Goal: Transaction & Acquisition: Purchase product/service

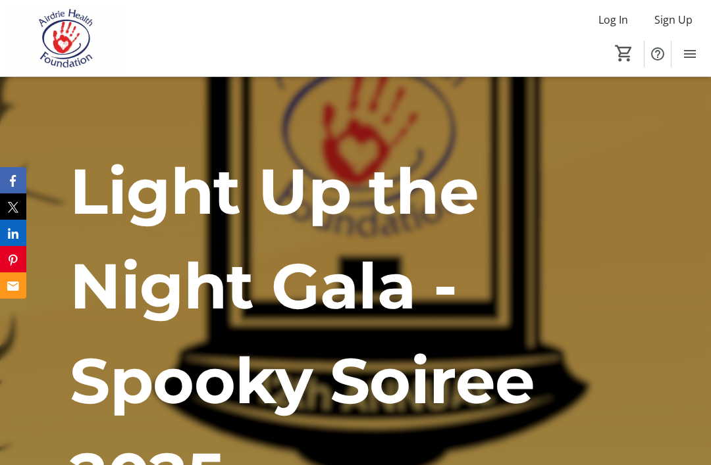
click at [693, 48] on mat-icon "Menu" at bounding box center [690, 54] width 16 height 16
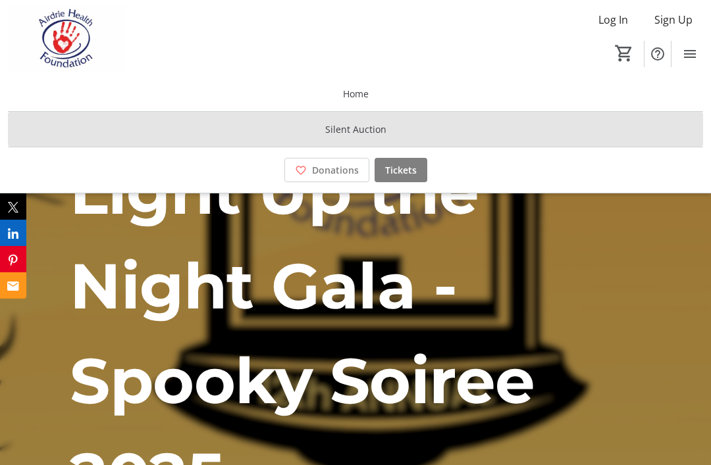
click at [379, 125] on span "Silent Auction" at bounding box center [355, 129] width 61 height 14
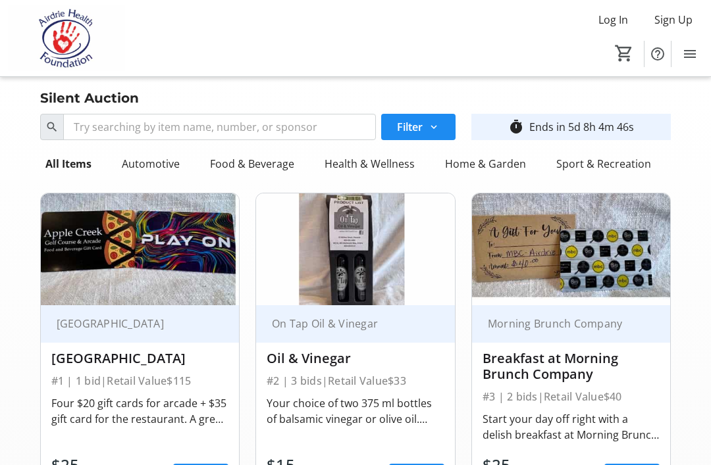
click at [400, 168] on div "Health & Wellness" at bounding box center [369, 164] width 101 height 26
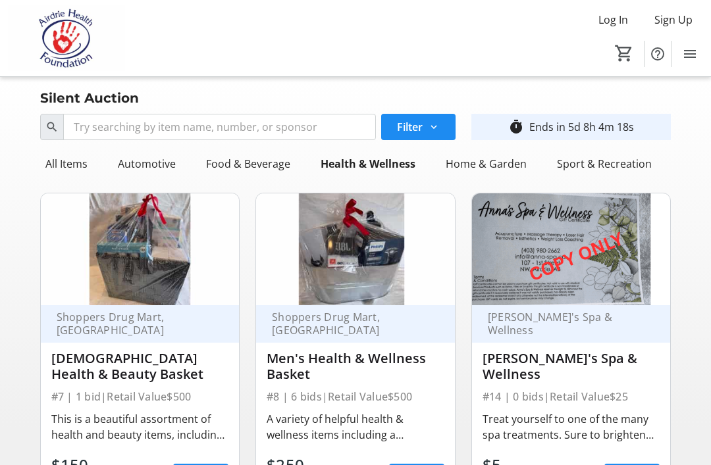
click at [78, 166] on div "All Items" at bounding box center [66, 164] width 53 height 26
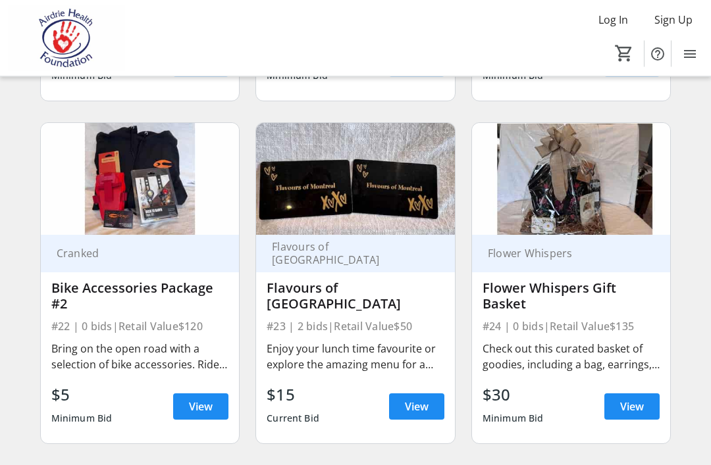
scroll to position [2479, 0]
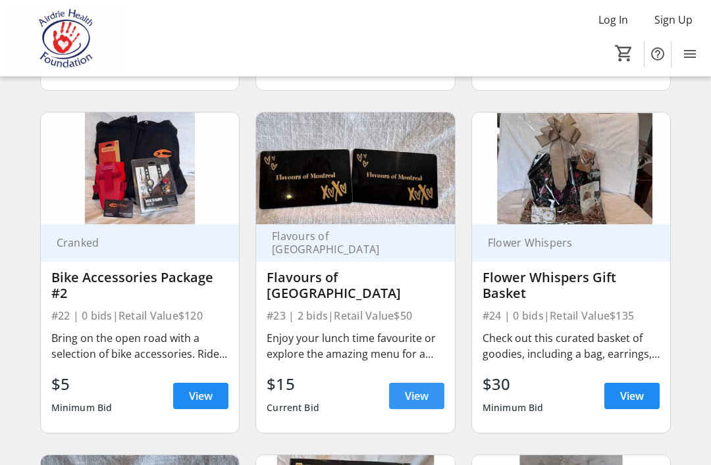
click at [428, 399] on span "View" at bounding box center [417, 396] width 24 height 16
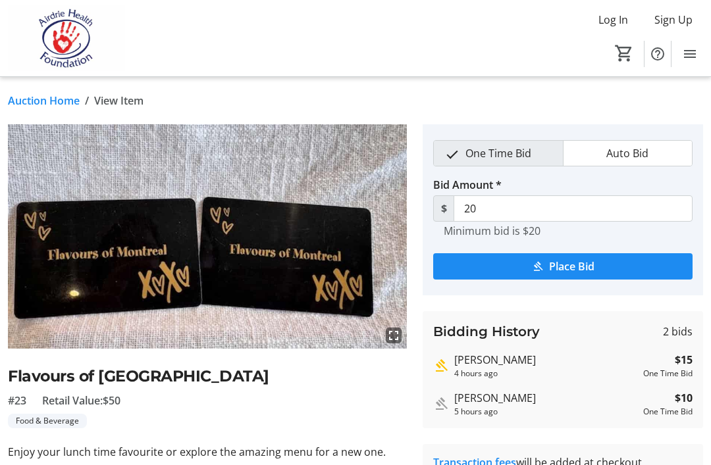
click at [638, 253] on span "submit" at bounding box center [562, 267] width 259 height 32
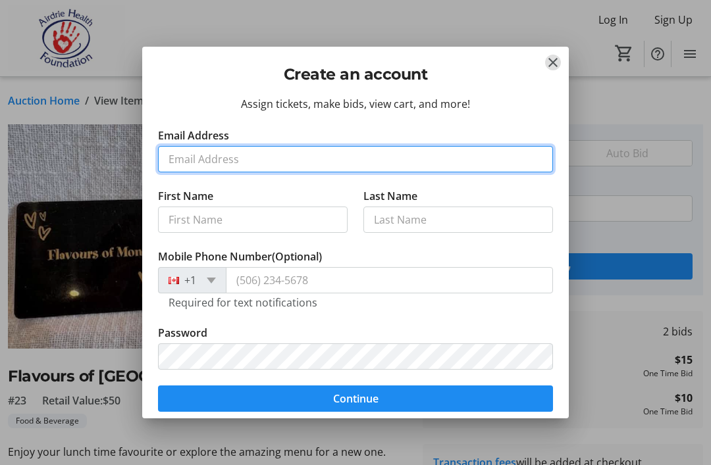
click at [382, 165] on input "Email Address" at bounding box center [355, 159] width 395 height 26
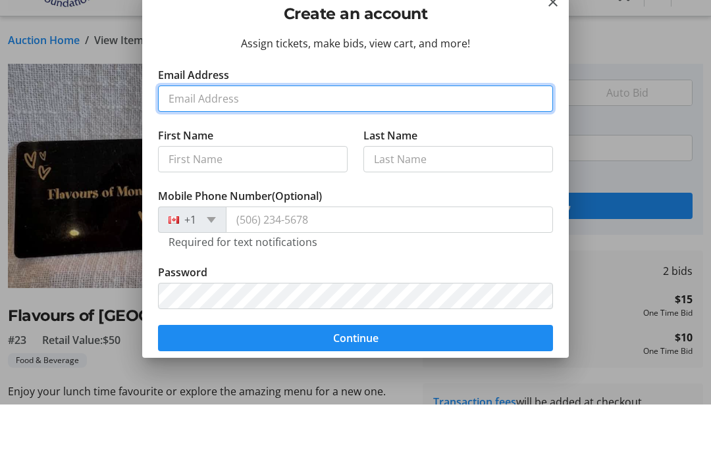
type input "[EMAIL_ADDRESS][DOMAIN_NAME]"
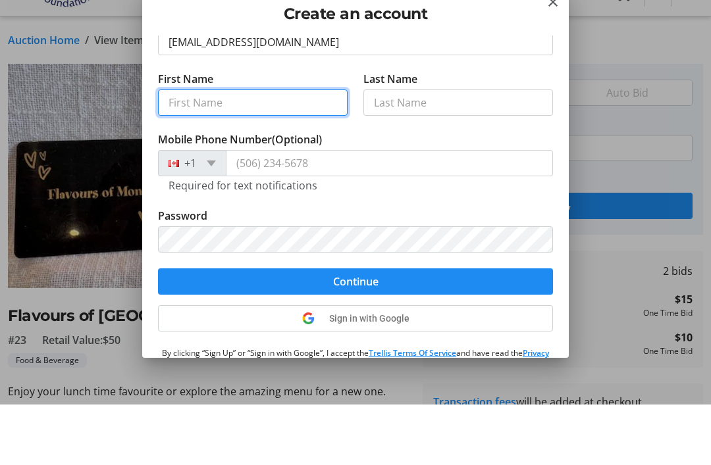
scroll to position [60, 0]
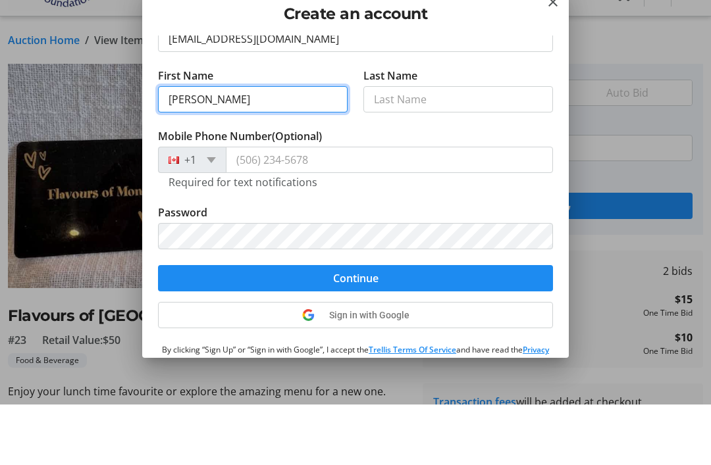
type input "[PERSON_NAME]"
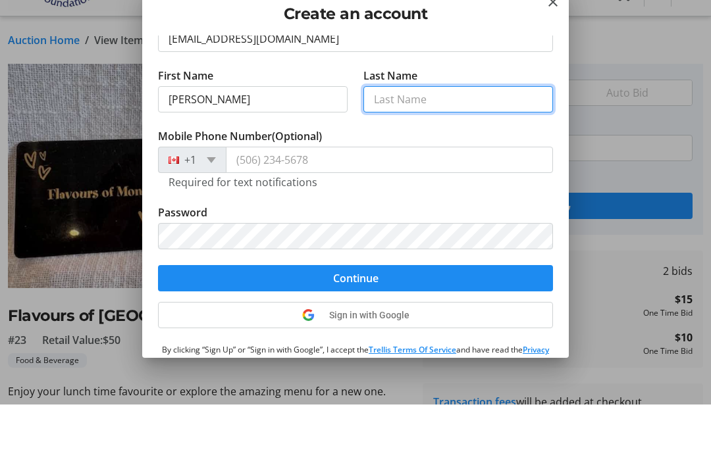
click at [474, 147] on input "Last Name" at bounding box center [458, 160] width 190 height 26
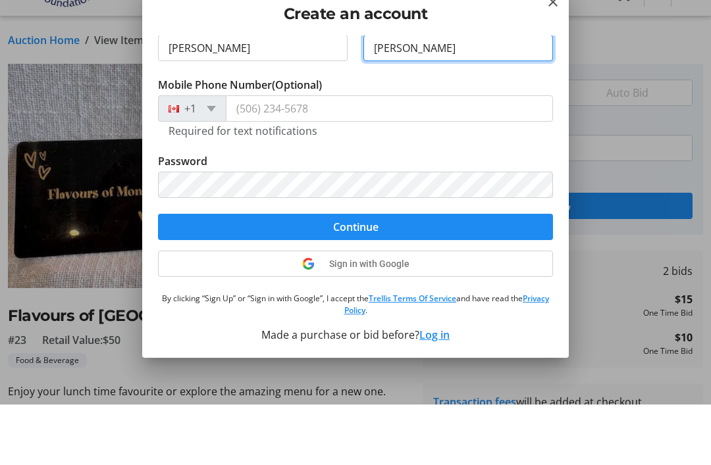
scroll to position [111, 0]
type input "[PERSON_NAME]"
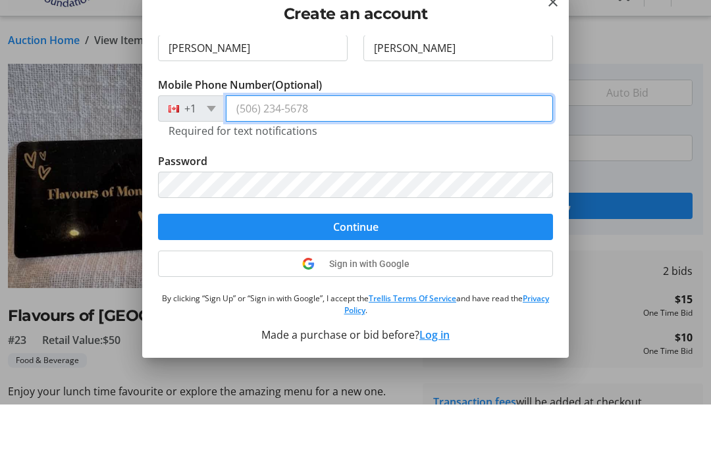
click at [242, 156] on input "Mobile Phone Number (Optional)" at bounding box center [389, 169] width 327 height 26
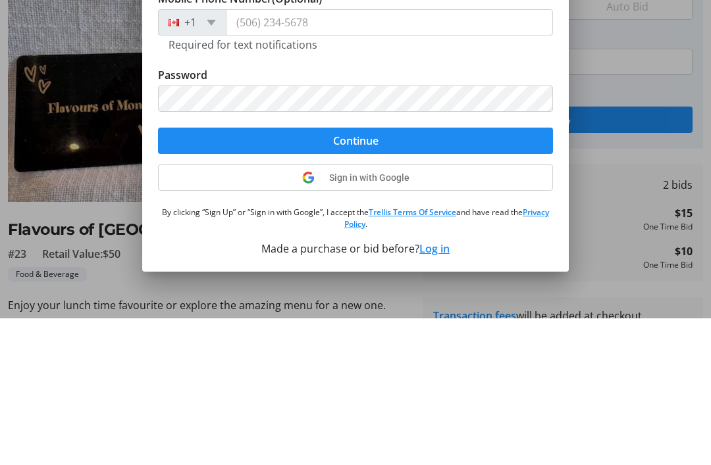
click at [450, 272] on span "submit" at bounding box center [355, 288] width 395 height 32
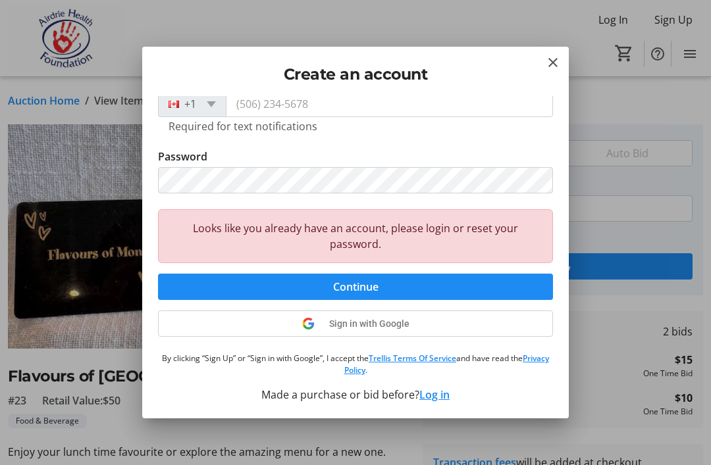
scroll to position [176, 0]
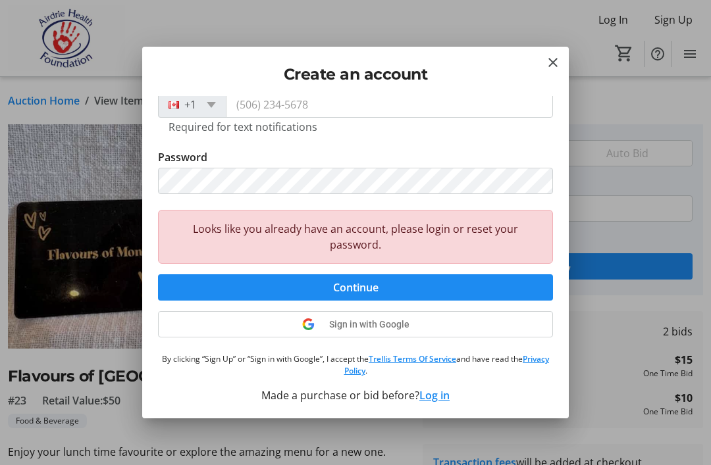
click at [441, 395] on button "Log in" at bounding box center [434, 396] width 30 height 16
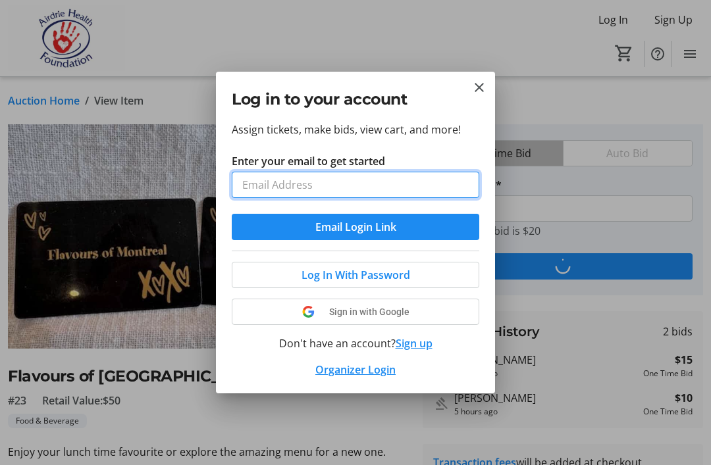
click at [406, 186] on input "Enter your email to get started" at bounding box center [355, 185] width 247 height 26
type input "[EMAIL_ADDRESS][DOMAIN_NAME]"
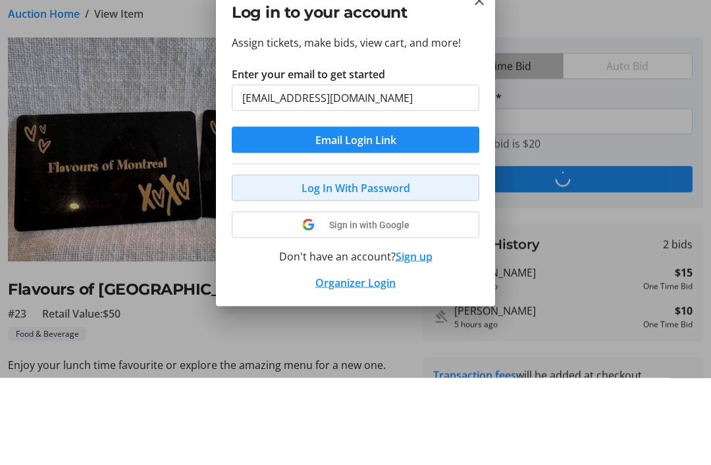
click at [420, 259] on span at bounding box center [355, 275] width 246 height 32
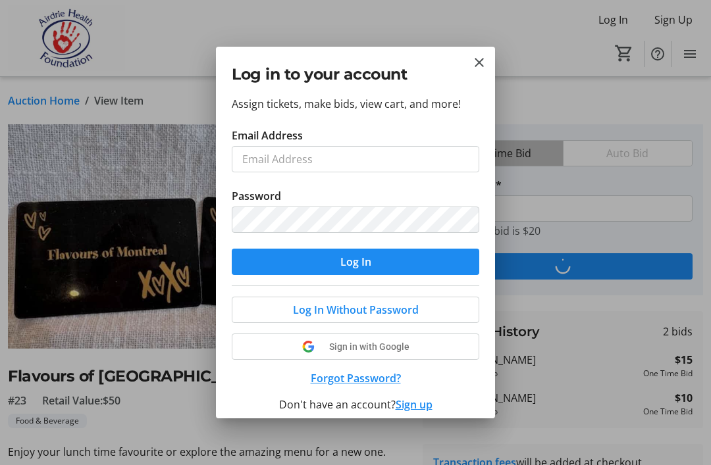
click at [251, 203] on label "Password" at bounding box center [256, 196] width 49 height 16
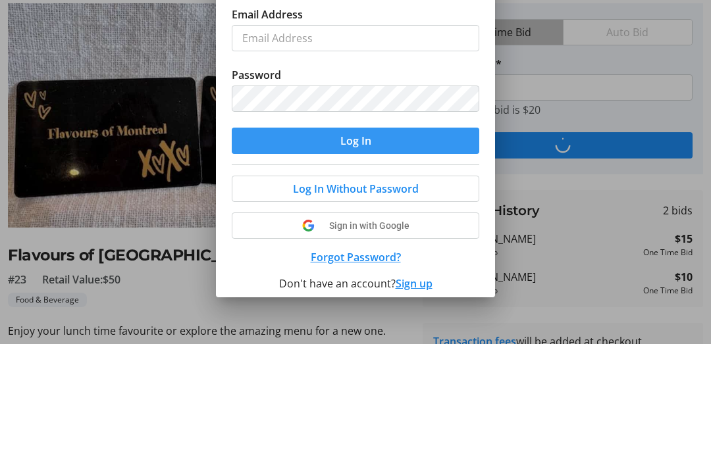
click at [424, 246] on span "submit" at bounding box center [355, 262] width 247 height 32
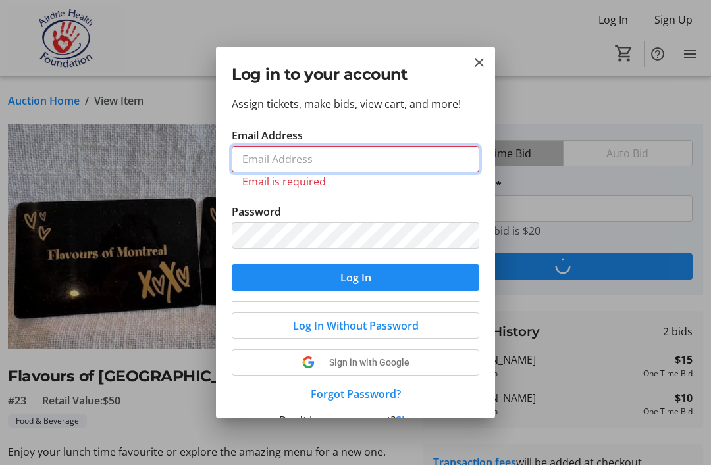
click at [258, 147] on input "Email Address" at bounding box center [355, 159] width 247 height 26
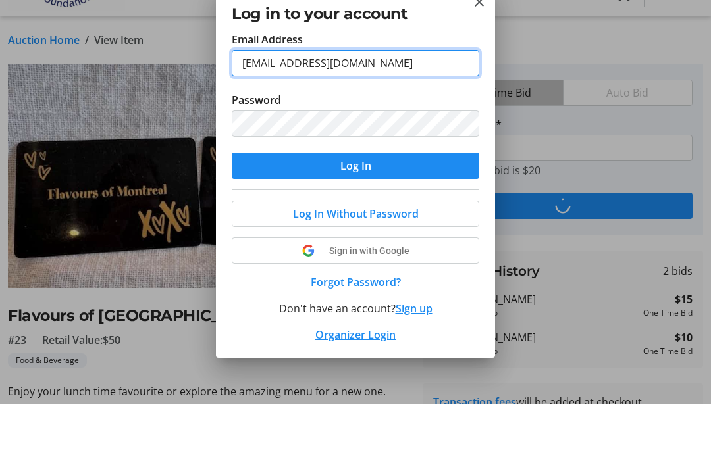
scroll to position [36, 0]
type input "[EMAIL_ADDRESS][DOMAIN_NAME]"
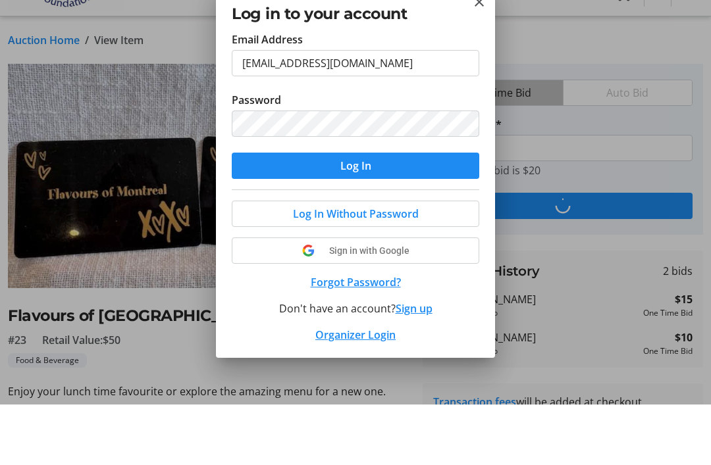
click at [392, 211] on span "submit" at bounding box center [355, 227] width 247 height 32
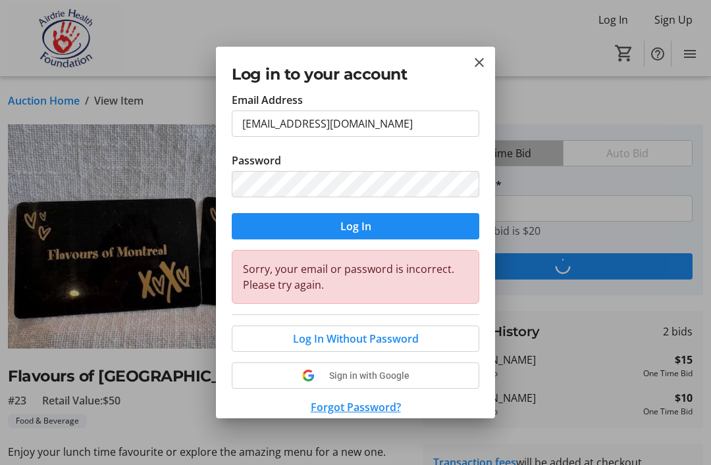
click at [318, 406] on button "Forgot Password?" at bounding box center [355, 407] width 247 height 16
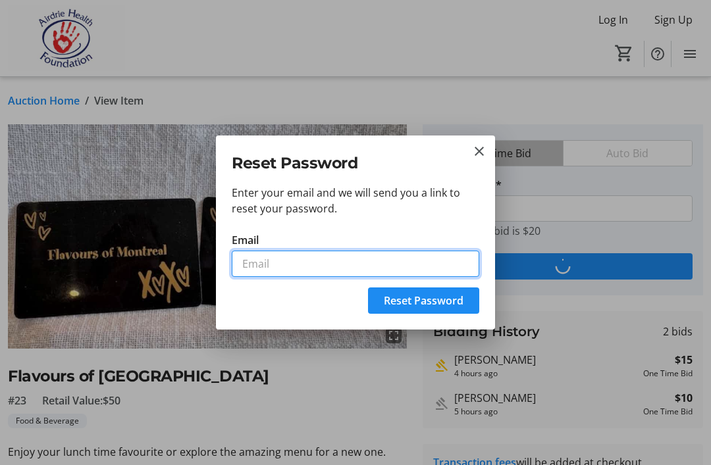
click at [255, 261] on input "Email" at bounding box center [355, 264] width 247 height 26
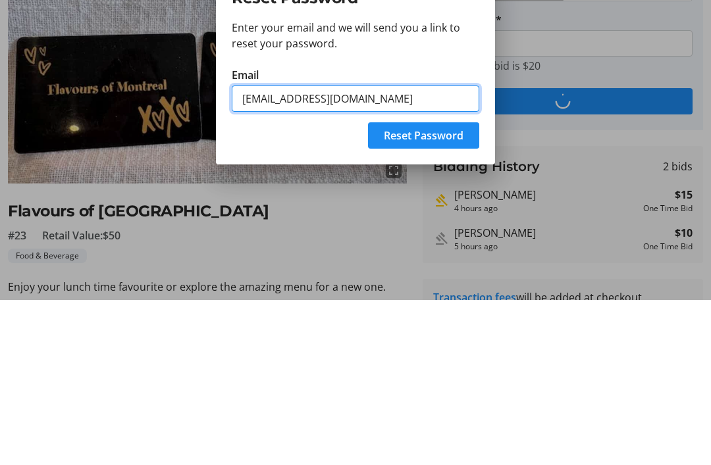
type input "[EMAIL_ADDRESS][DOMAIN_NAME]"
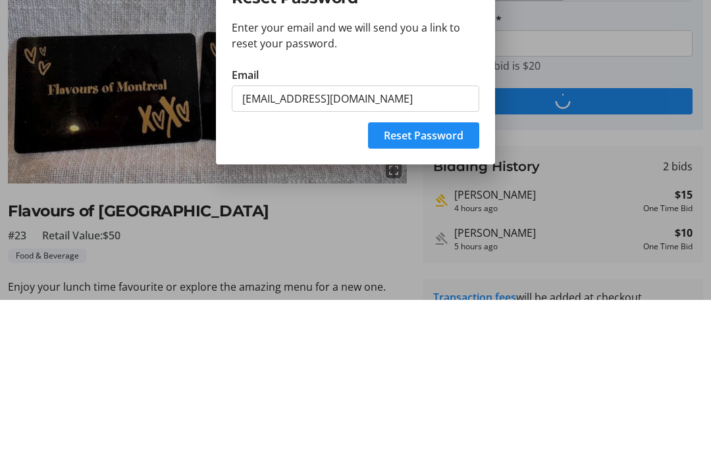
click at [445, 293] on span "Reset Password" at bounding box center [424, 301] width 80 height 16
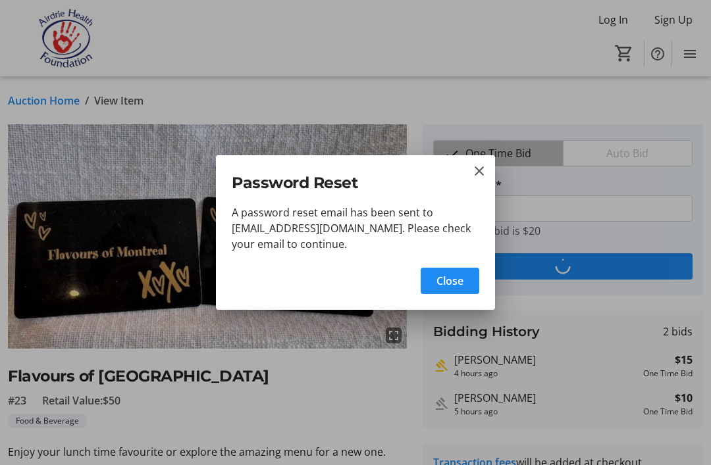
click at [451, 283] on span "Close" at bounding box center [449, 281] width 27 height 16
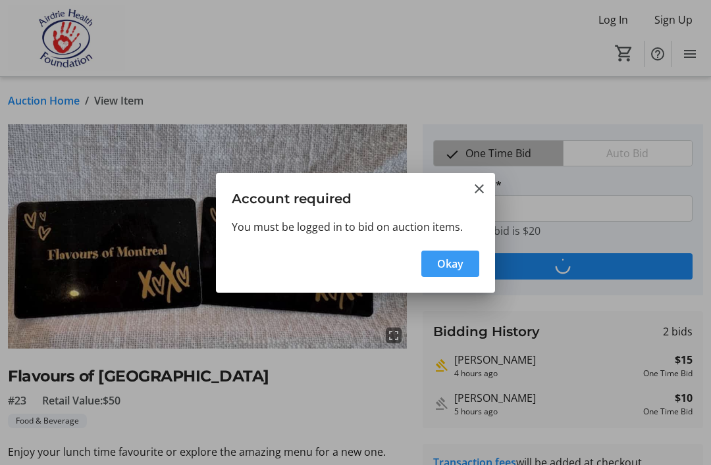
click at [452, 257] on span "Okay" at bounding box center [450, 264] width 26 height 16
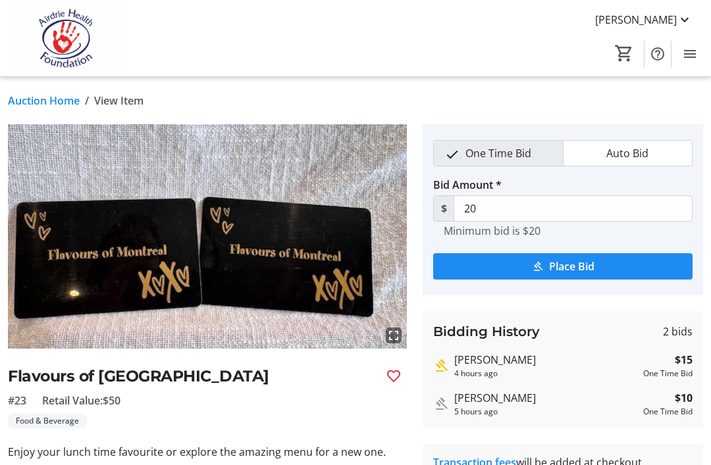
type input "25"
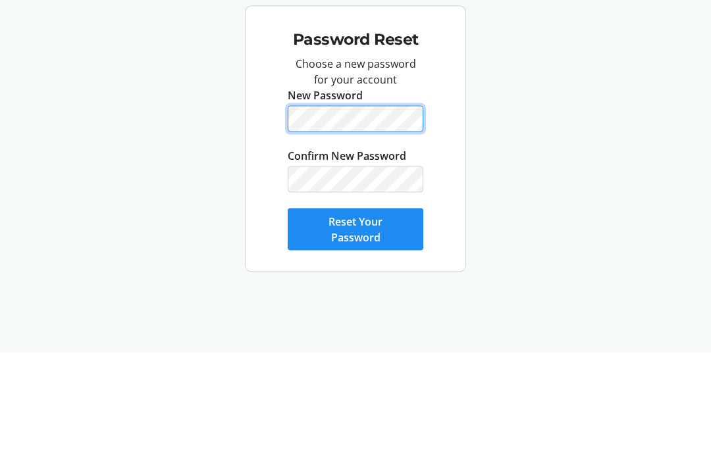
scroll to position [42, 0]
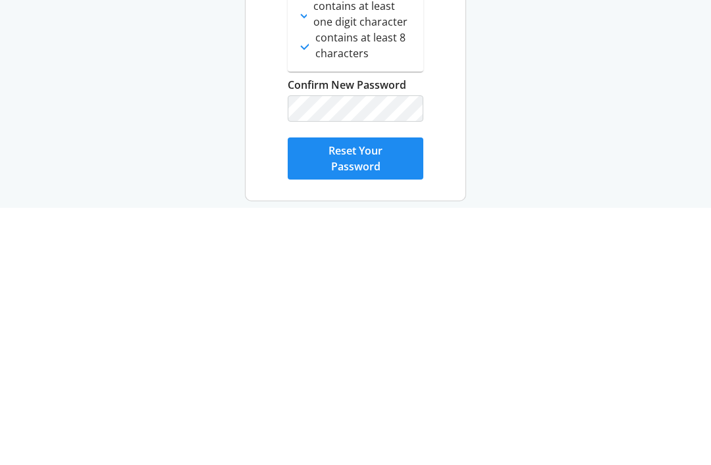
click at [395, 400] on span "Reset Your Password" at bounding box center [355, 416] width 104 height 32
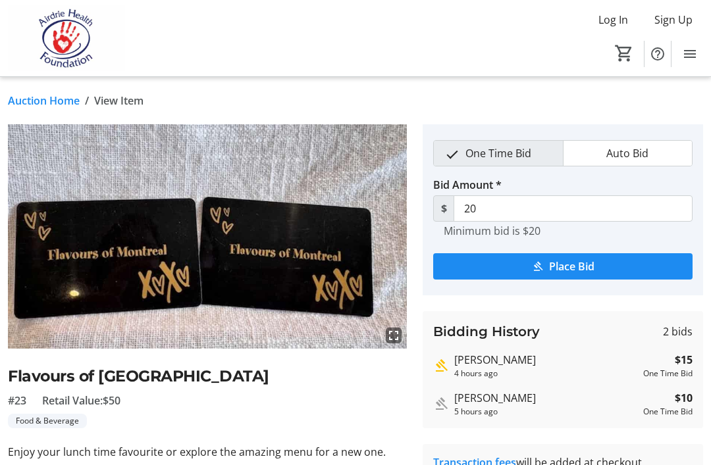
click at [640, 255] on span "submit" at bounding box center [562, 267] width 259 height 32
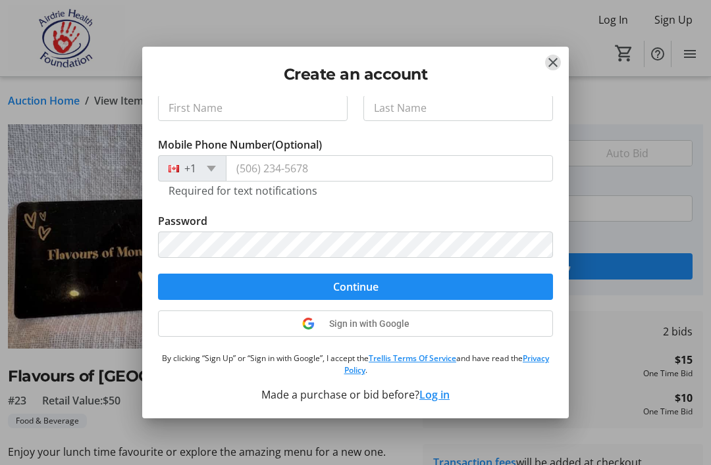
scroll to position [111, 0]
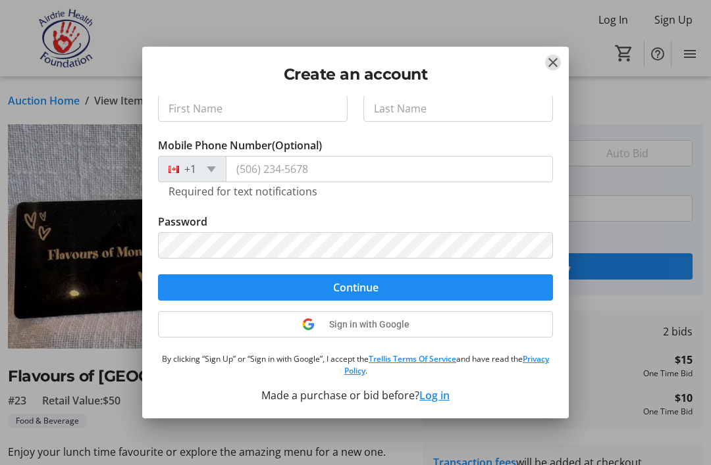
click at [440, 396] on button "Log in" at bounding box center [434, 396] width 30 height 16
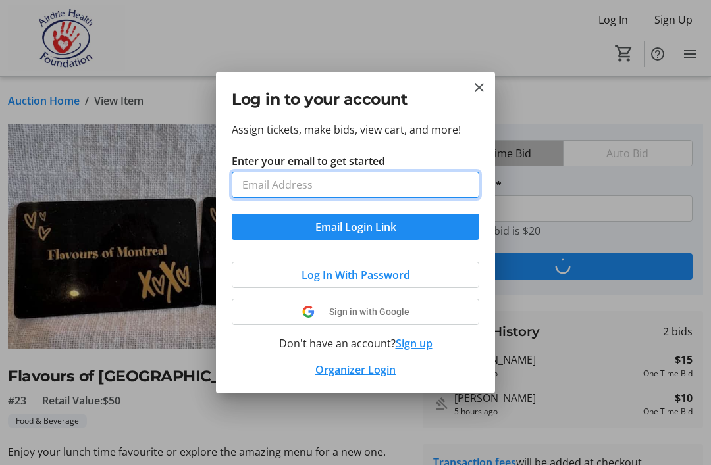
click at [435, 182] on input "Enter your email to get started" at bounding box center [355, 185] width 247 height 26
type input "[EMAIL_ADDRESS][DOMAIN_NAME]"
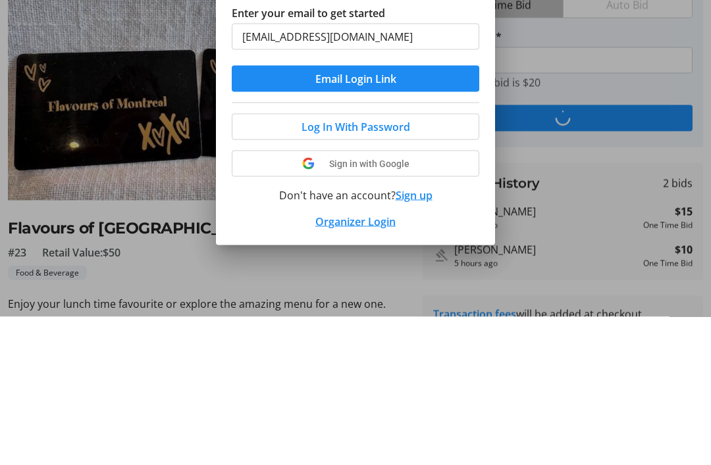
click at [428, 259] on span at bounding box center [355, 275] width 246 height 32
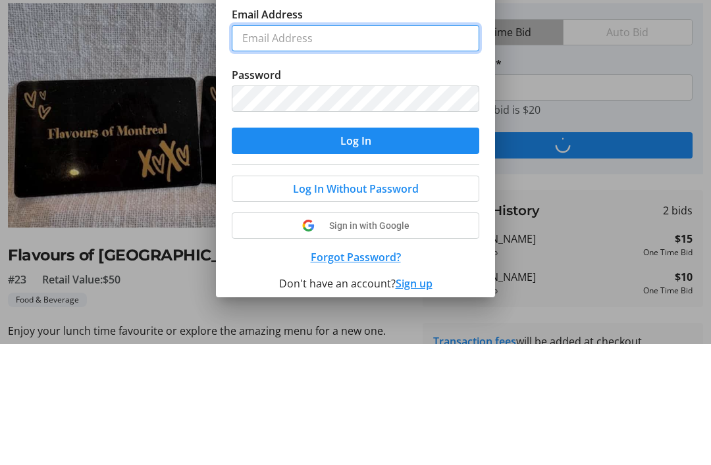
click at [345, 146] on input "Email Address" at bounding box center [355, 159] width 247 height 26
type input "[EMAIL_ADDRESS][DOMAIN_NAME]"
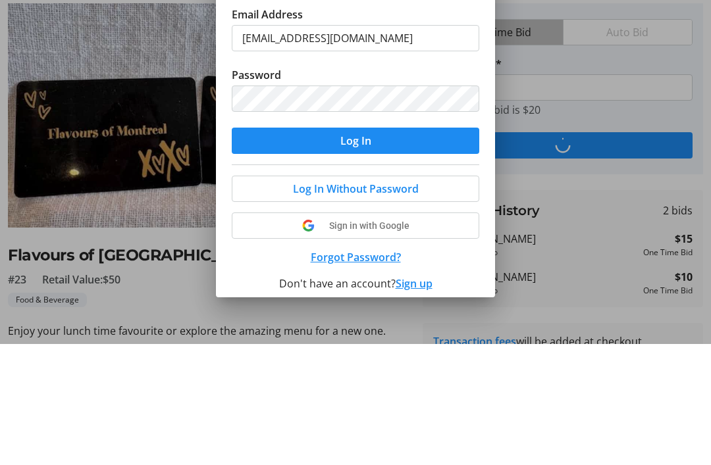
click at [404, 246] on span "submit" at bounding box center [355, 262] width 247 height 32
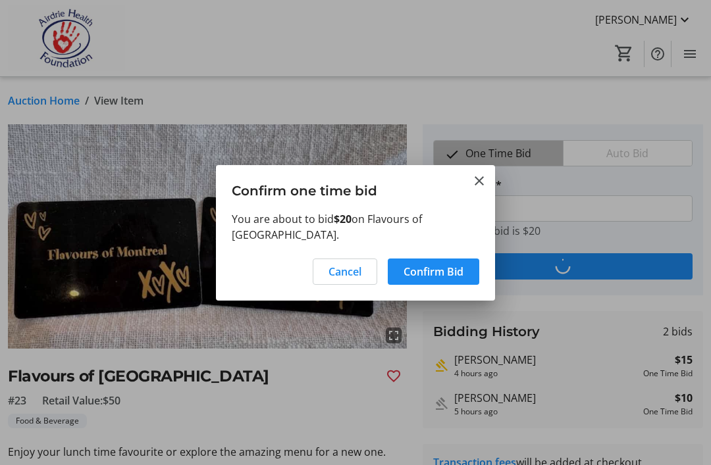
click at [439, 264] on span "Confirm Bid" at bounding box center [433, 272] width 60 height 16
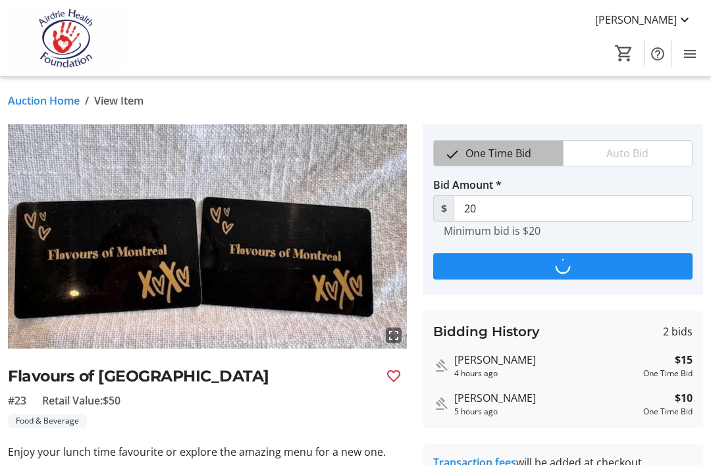
type input "25"
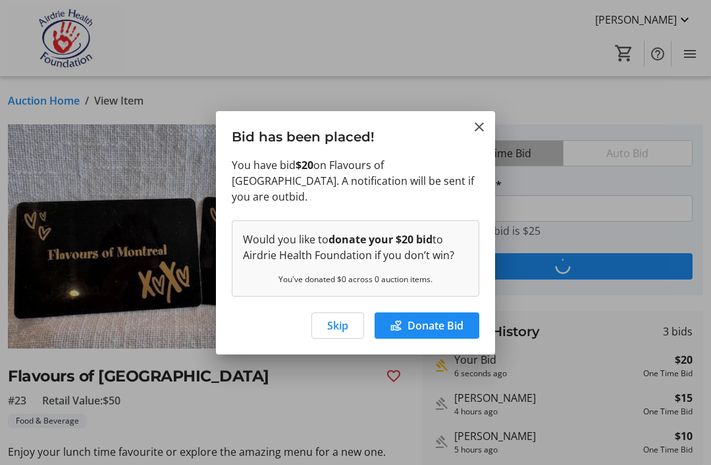
click at [423, 318] on span "Donate Bid" at bounding box center [435, 326] width 56 height 16
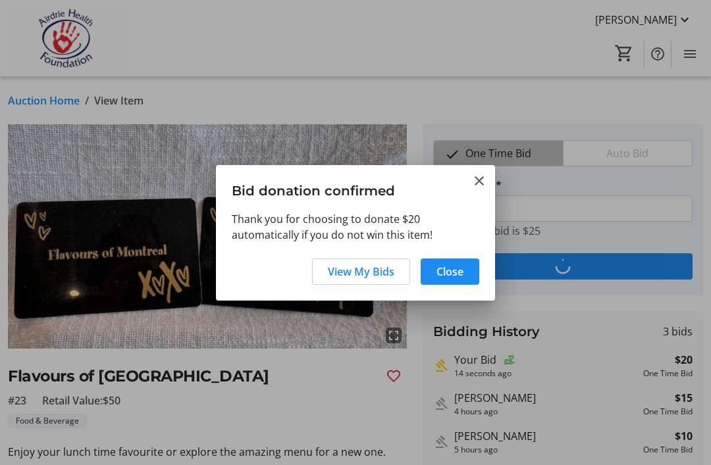
click at [463, 278] on span "Close" at bounding box center [449, 272] width 27 height 16
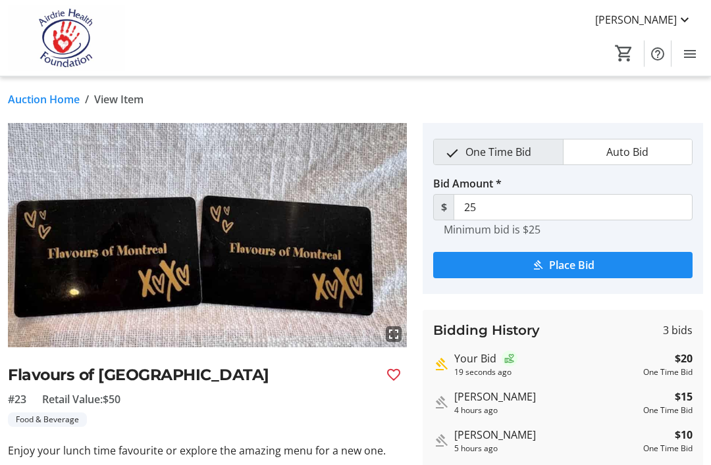
scroll to position [0, 0]
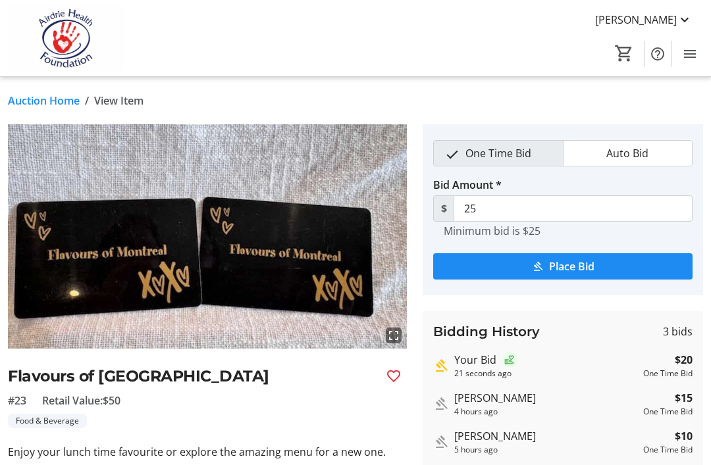
click at [30, 97] on link "Auction Home" at bounding box center [44, 101] width 72 height 16
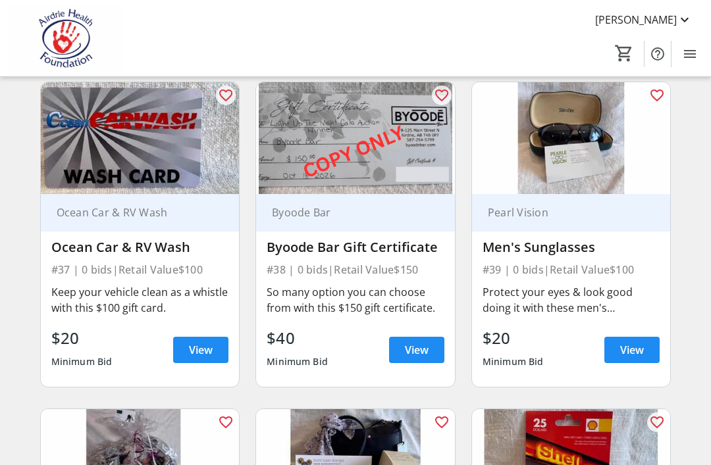
scroll to position [4186, 0]
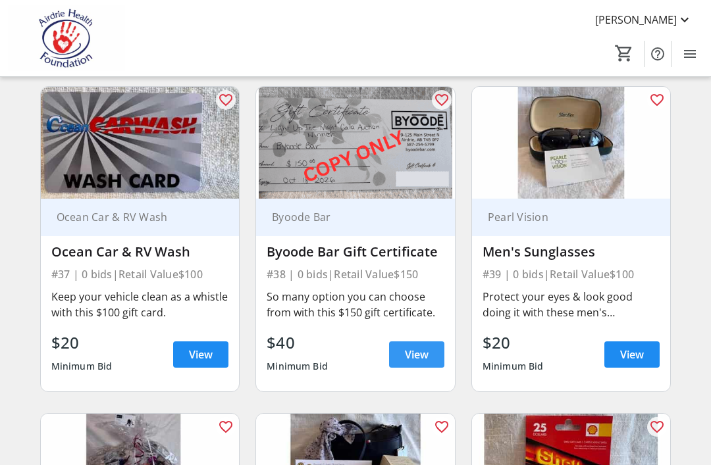
click at [411, 349] on span "View" at bounding box center [417, 355] width 24 height 16
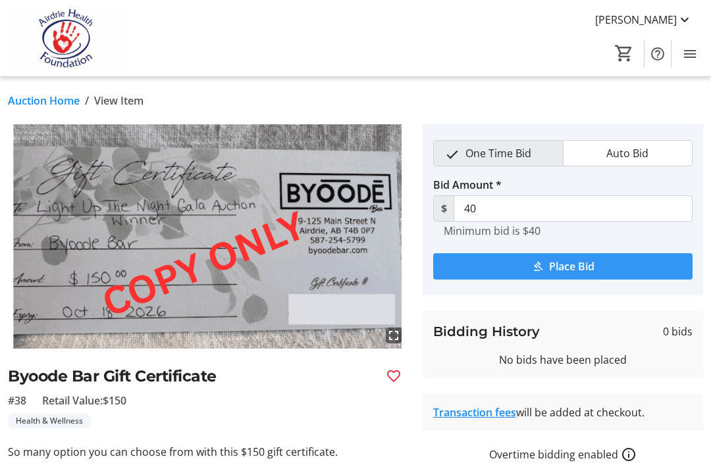
click at [629, 263] on span "submit" at bounding box center [562, 267] width 259 height 32
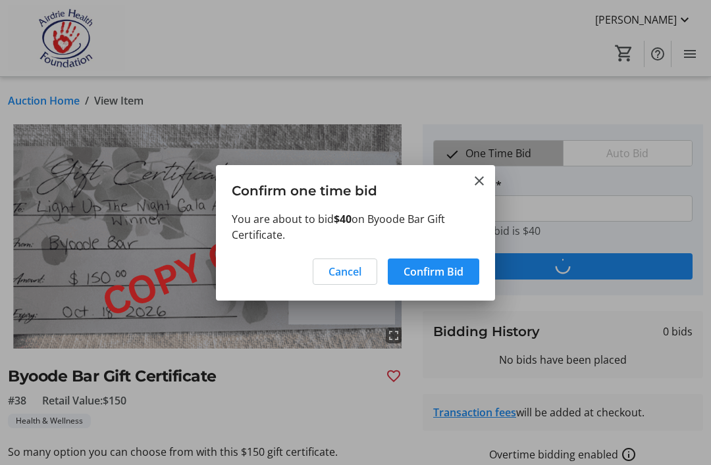
click at [424, 270] on span "Confirm Bid" at bounding box center [433, 272] width 60 height 16
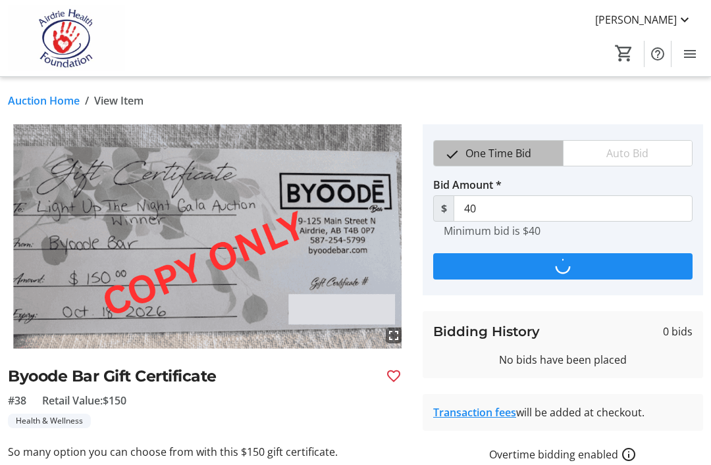
type input "50"
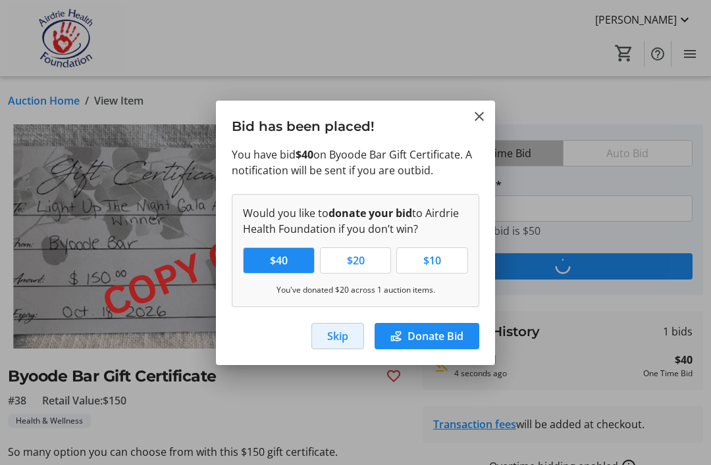
click at [332, 342] on span "Skip" at bounding box center [337, 336] width 21 height 16
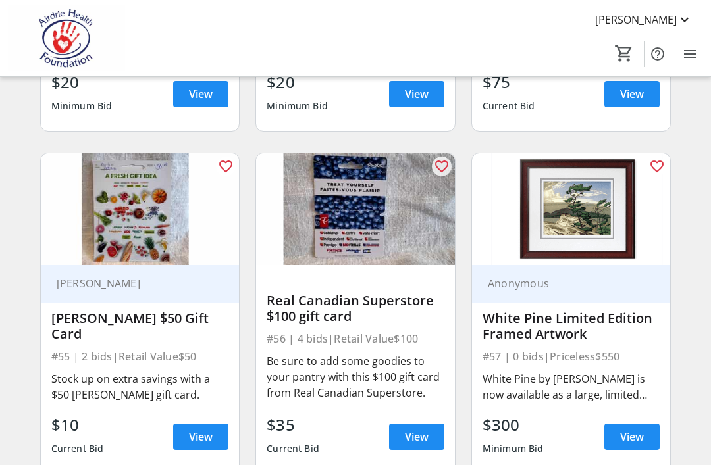
scroll to position [6134, 0]
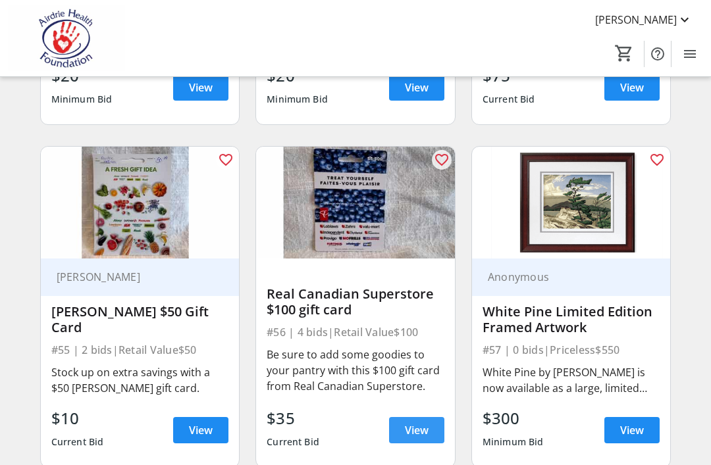
click at [412, 423] on span "View" at bounding box center [417, 430] width 24 height 16
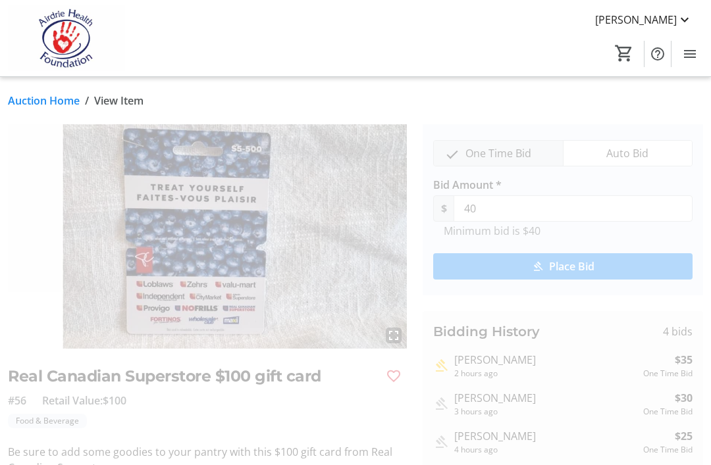
click at [621, 261] on span "submit" at bounding box center [562, 267] width 259 height 32
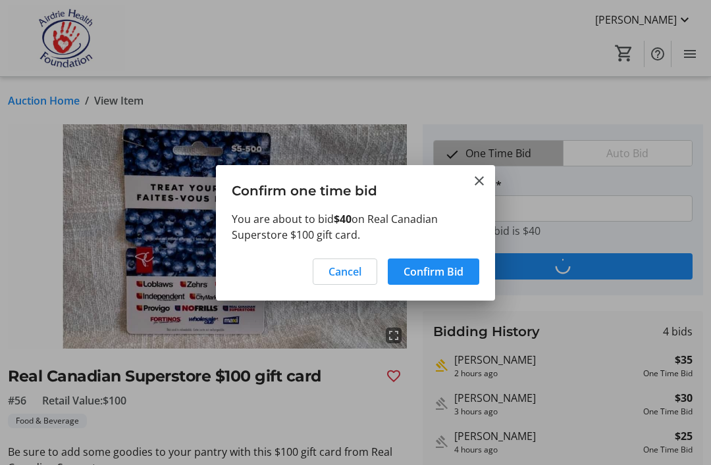
click at [469, 264] on span at bounding box center [433, 272] width 91 height 32
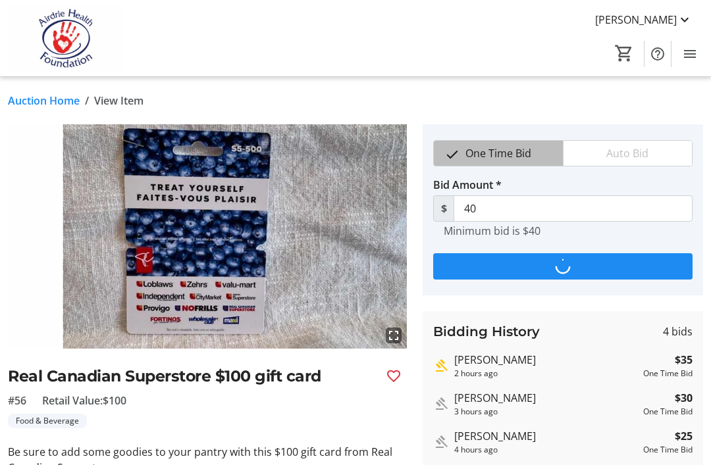
type input "45"
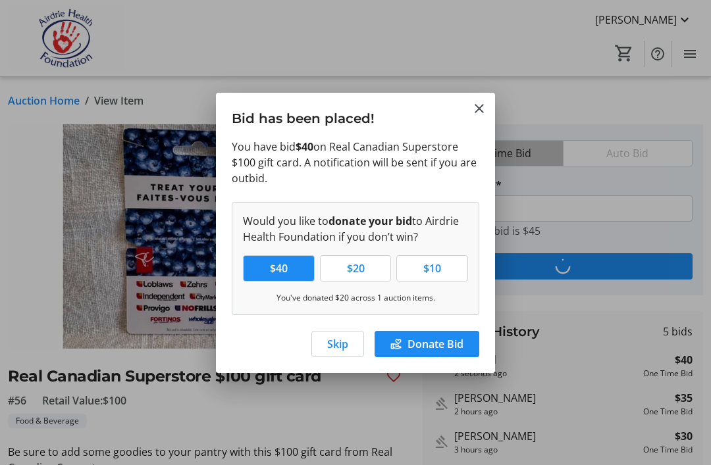
click at [336, 346] on span "Skip" at bounding box center [337, 344] width 21 height 16
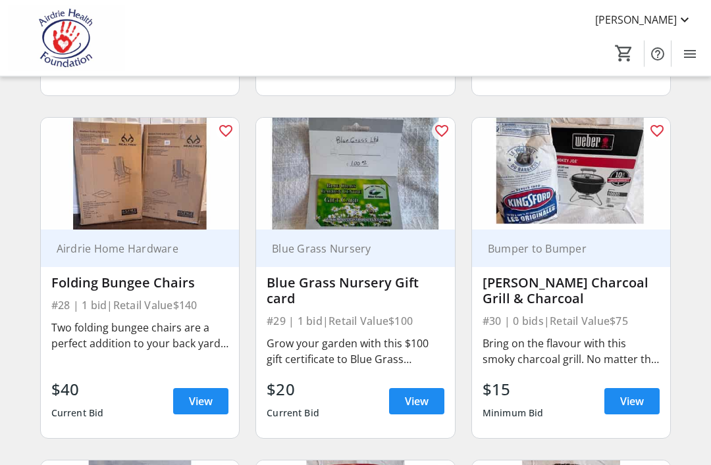
scroll to position [3145, 0]
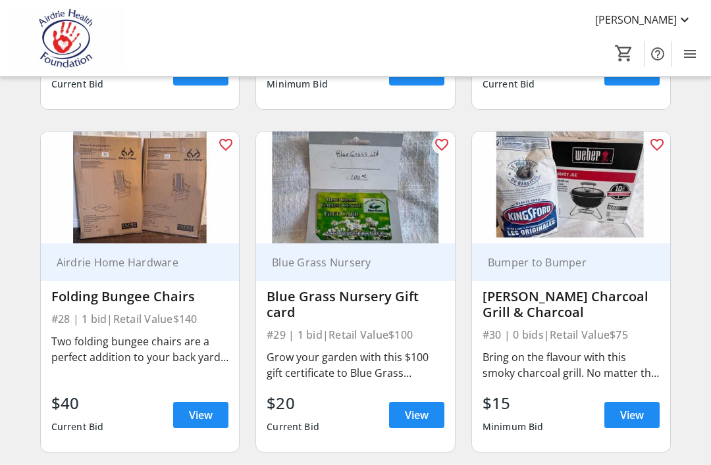
click at [107, 179] on img at bounding box center [140, 188] width 199 height 112
click at [205, 411] on span "View" at bounding box center [201, 415] width 24 height 16
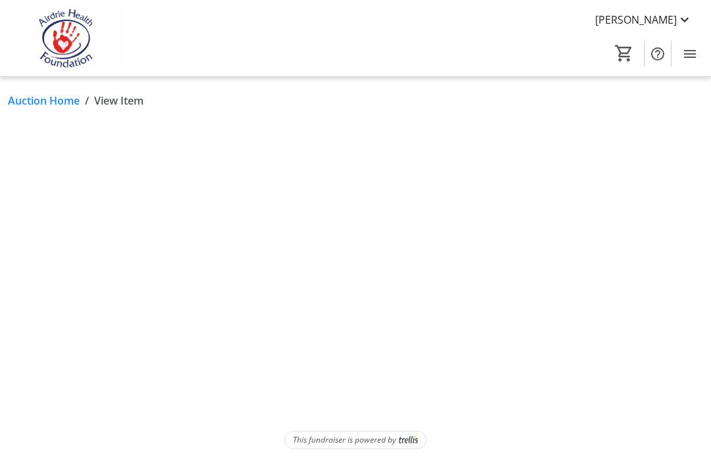
scroll to position [42, 0]
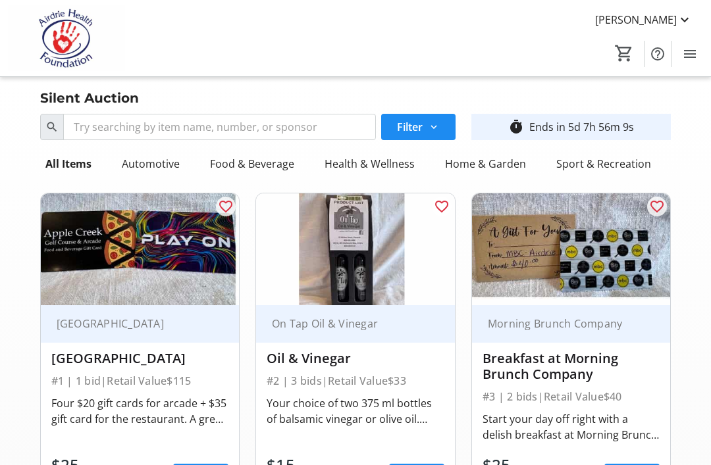
click at [684, 55] on mat-icon "Menu" at bounding box center [690, 54] width 16 height 16
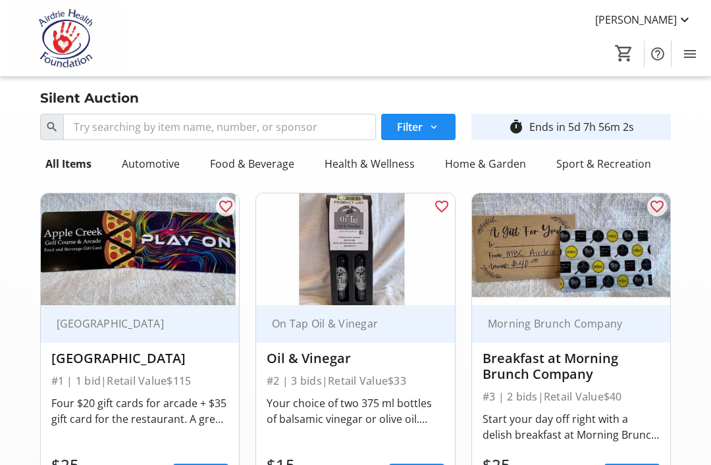
click at [687, 18] on mat-icon at bounding box center [684, 20] width 16 height 16
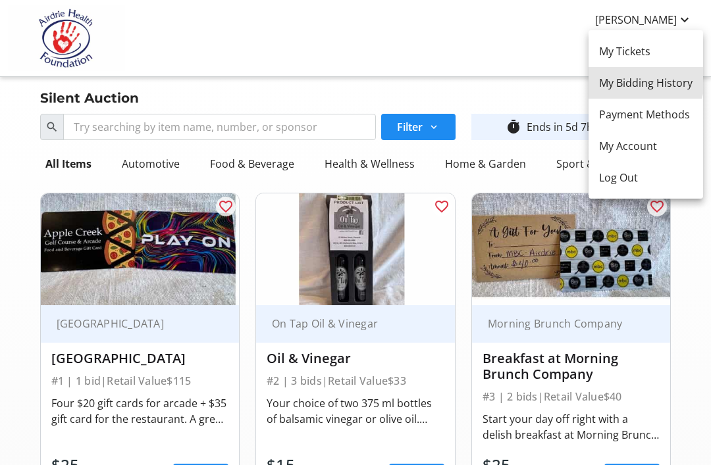
click at [638, 81] on span "My Bidding History" at bounding box center [645, 83] width 93 height 16
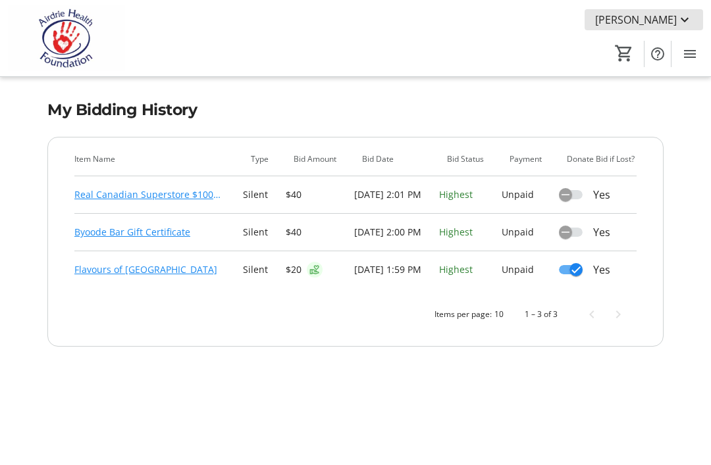
click at [683, 18] on mat-icon at bounding box center [684, 20] width 16 height 16
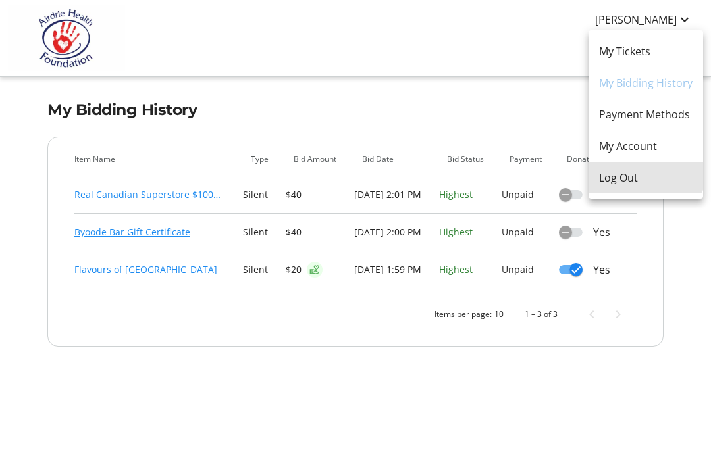
click at [629, 165] on button "Log Out" at bounding box center [645, 178] width 114 height 32
